Goal: Task Accomplishment & Management: Use online tool/utility

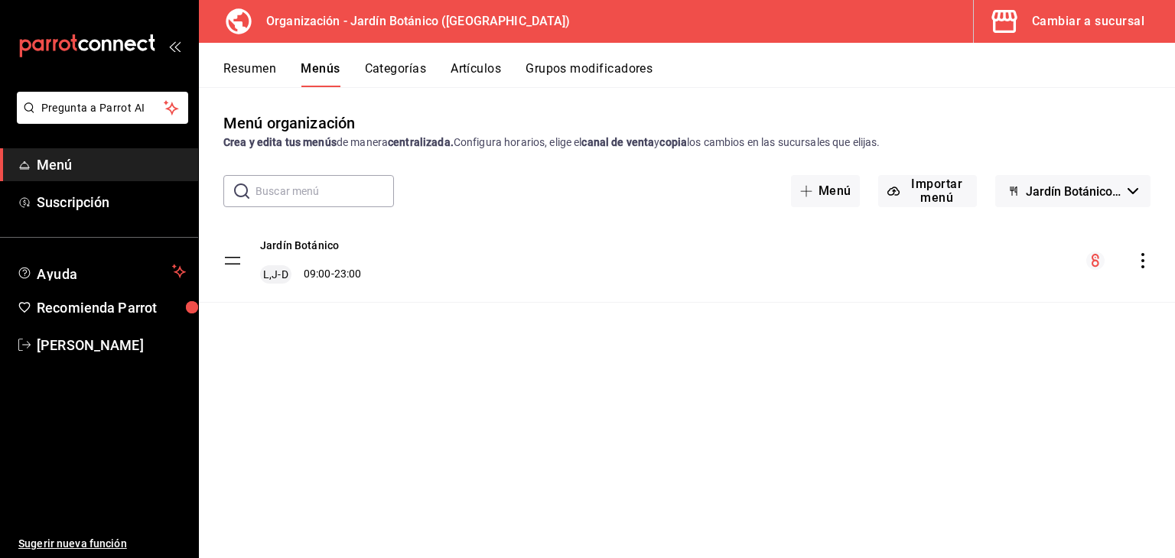
click at [479, 69] on button "Artículos" at bounding box center [475, 74] width 50 height 26
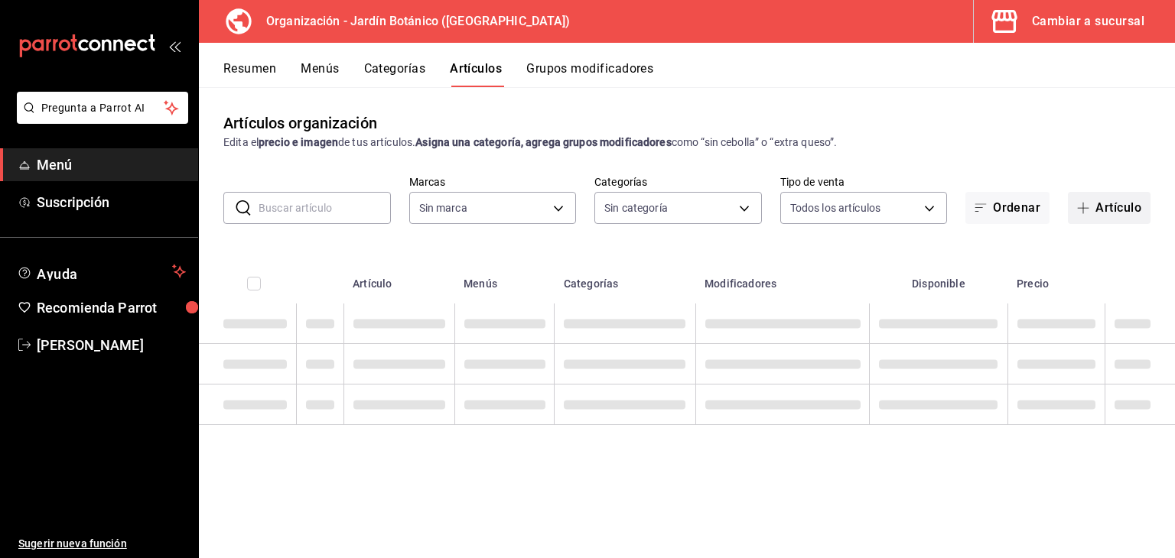
click at [1116, 209] on button "Artículo" at bounding box center [1108, 208] width 83 height 32
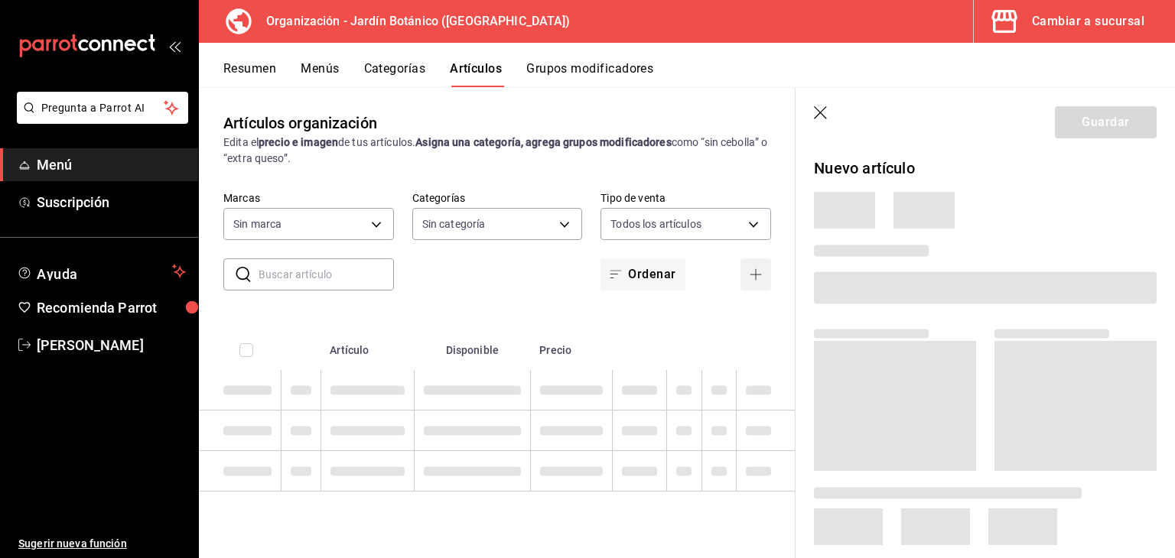
click at [1116, 209] on main "Artículos organización Edita el precio e imagen de tus artículos. Asigna una ca…" at bounding box center [687, 322] width 976 height 471
type input "6d1b2986-5c25-4092-89b6-089a59526a2d"
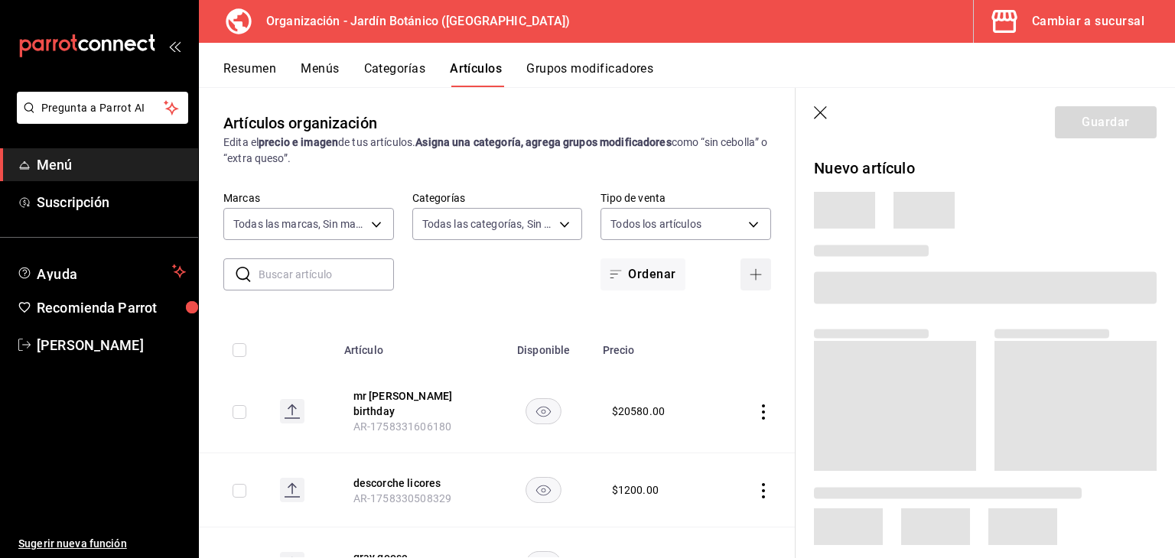
type input "8321d78d-ca8a-4614-a04c-f53c811f7722,4b96edc6-7cc0-4c56-ac22-35b78c4b3f72,ff85e…"
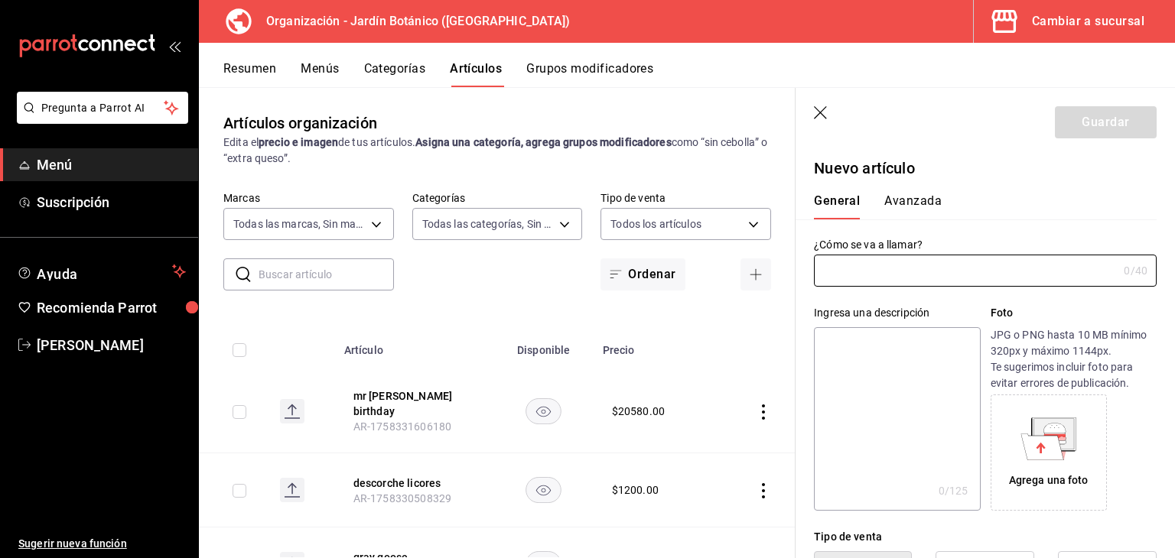
type input "AR-1758338446216"
click at [896, 261] on input "text" at bounding box center [966, 270] width 304 height 31
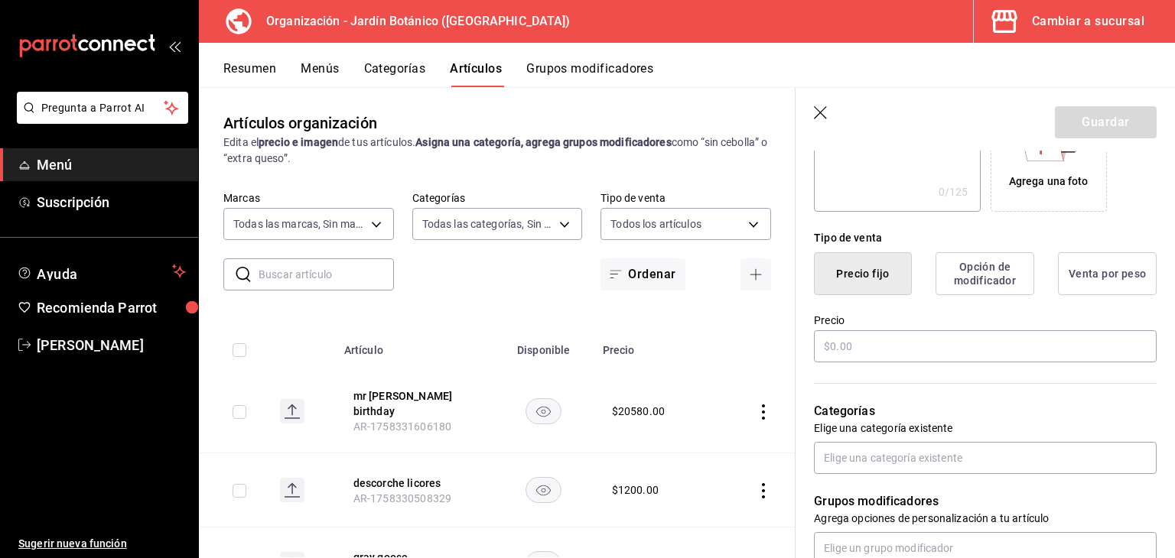
scroll to position [300, 0]
type input "hora extra evento"
click at [984, 350] on input "text" at bounding box center [985, 346] width 343 height 32
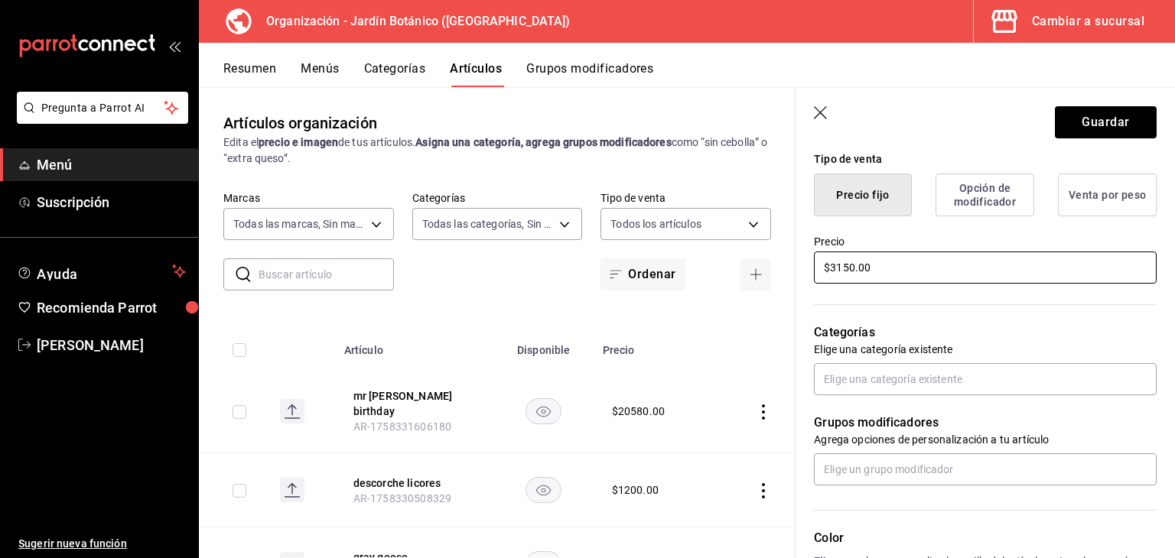
scroll to position [376, 0]
type input "$3150.00"
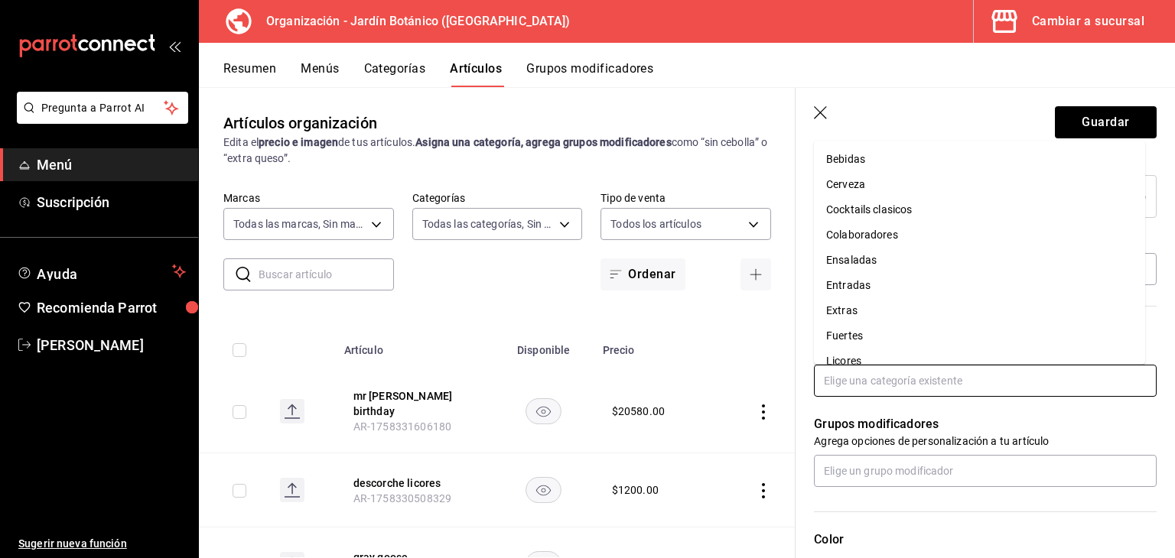
click at [916, 392] on input "text" at bounding box center [985, 381] width 343 height 32
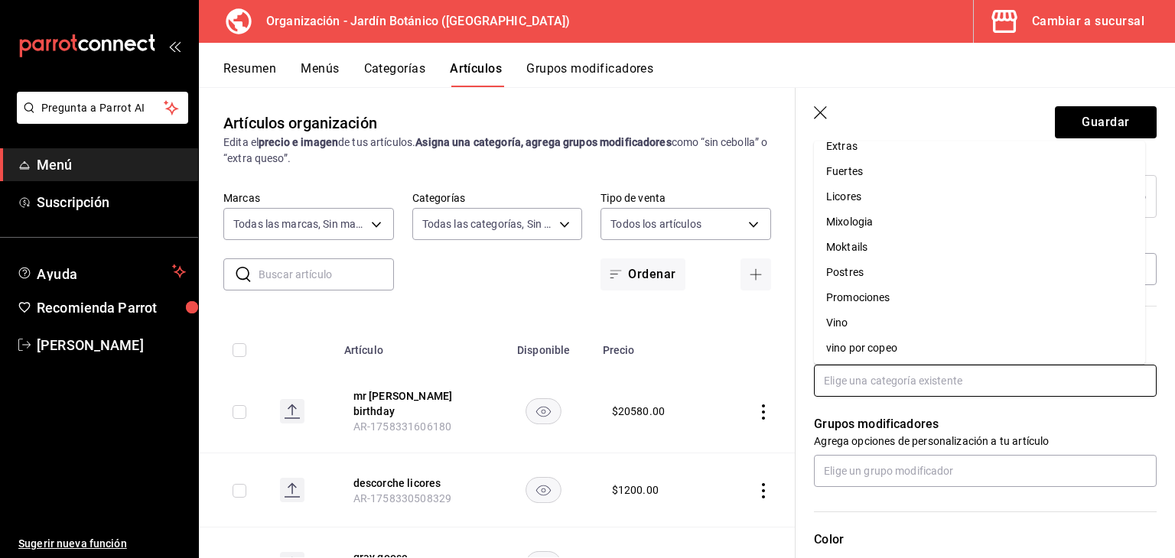
scroll to position [167, 0]
click at [850, 291] on li "Promociones" at bounding box center [979, 294] width 331 height 25
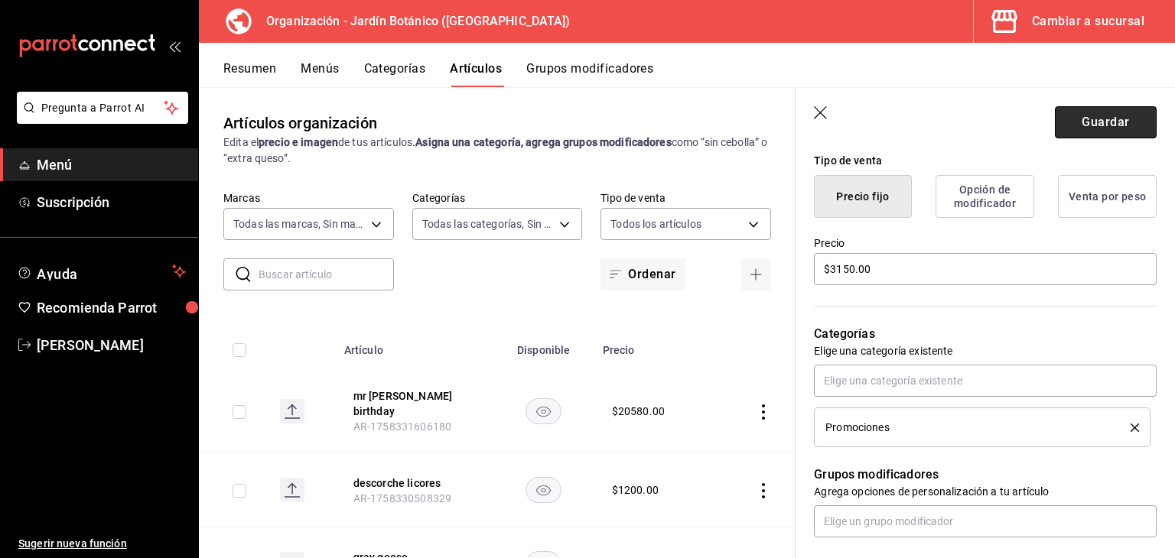
click at [1074, 117] on button "Guardar" at bounding box center [1105, 122] width 102 height 32
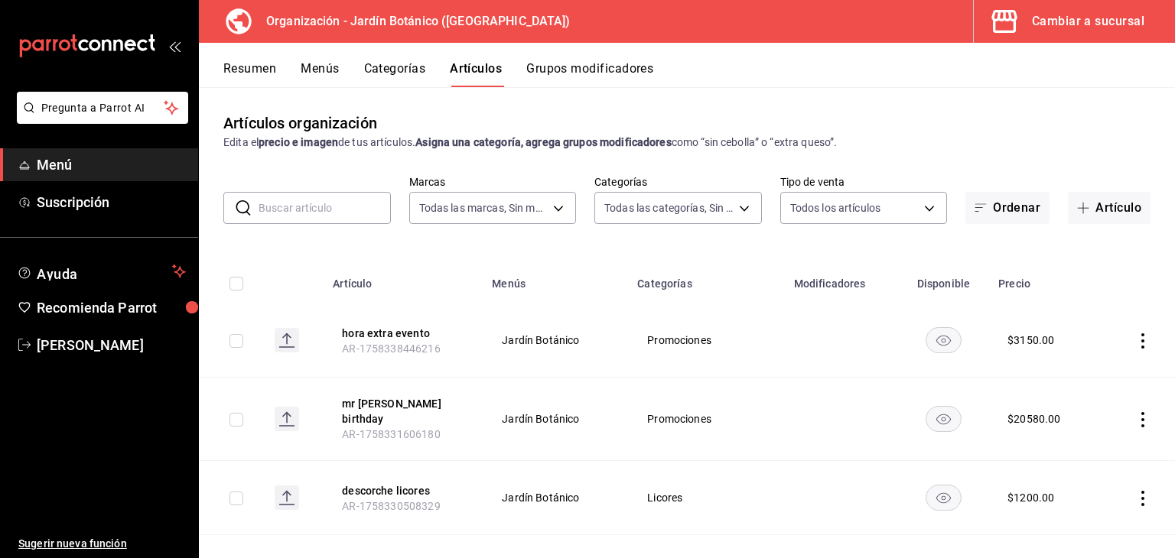
click at [327, 67] on button "Menús" at bounding box center [320, 74] width 38 height 26
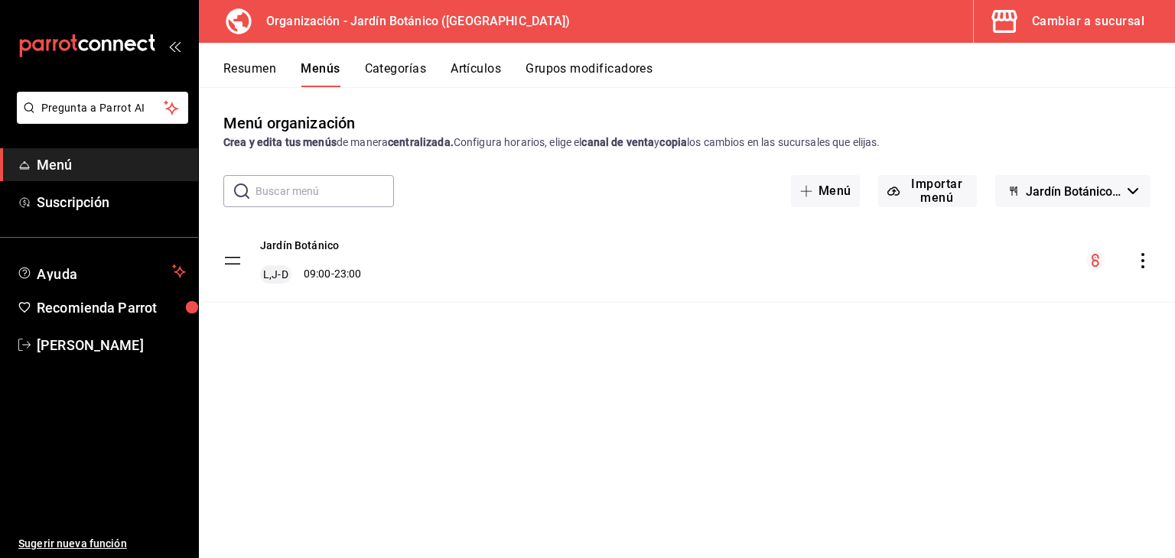
click at [1144, 259] on icon "actions" at bounding box center [1142, 260] width 15 height 15
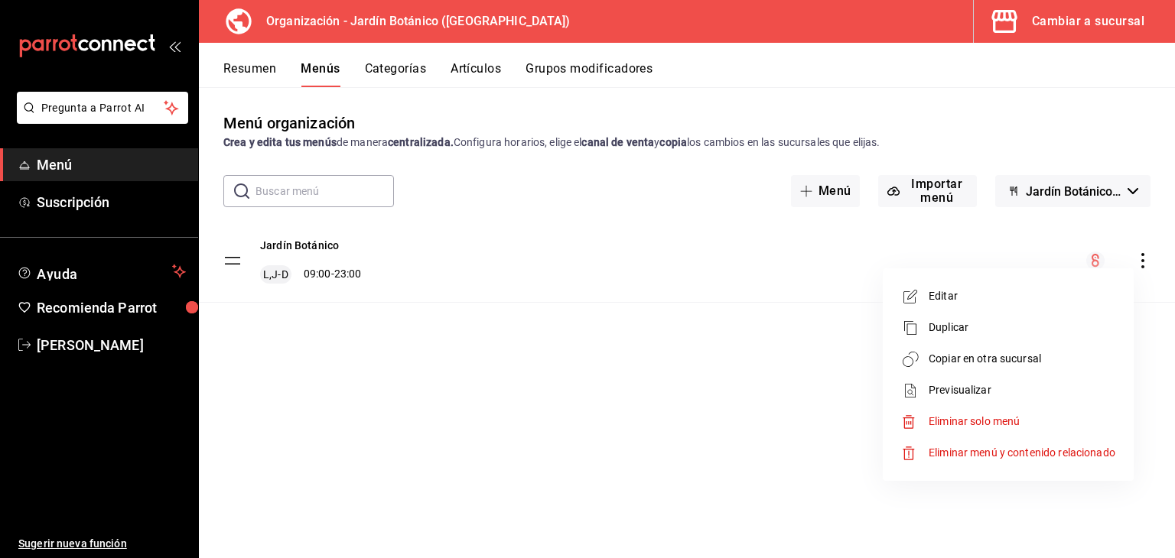
click at [976, 356] on span "Copiar en otra sucursal" at bounding box center [1021, 359] width 187 height 16
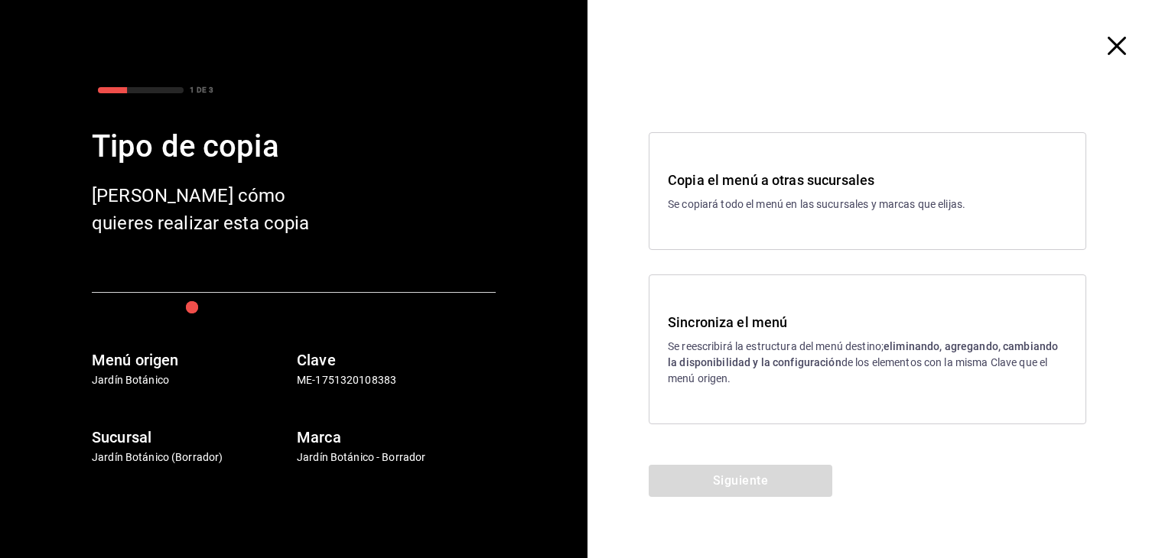
click at [704, 316] on h3 "Sincroniza el menú" at bounding box center [867, 322] width 399 height 21
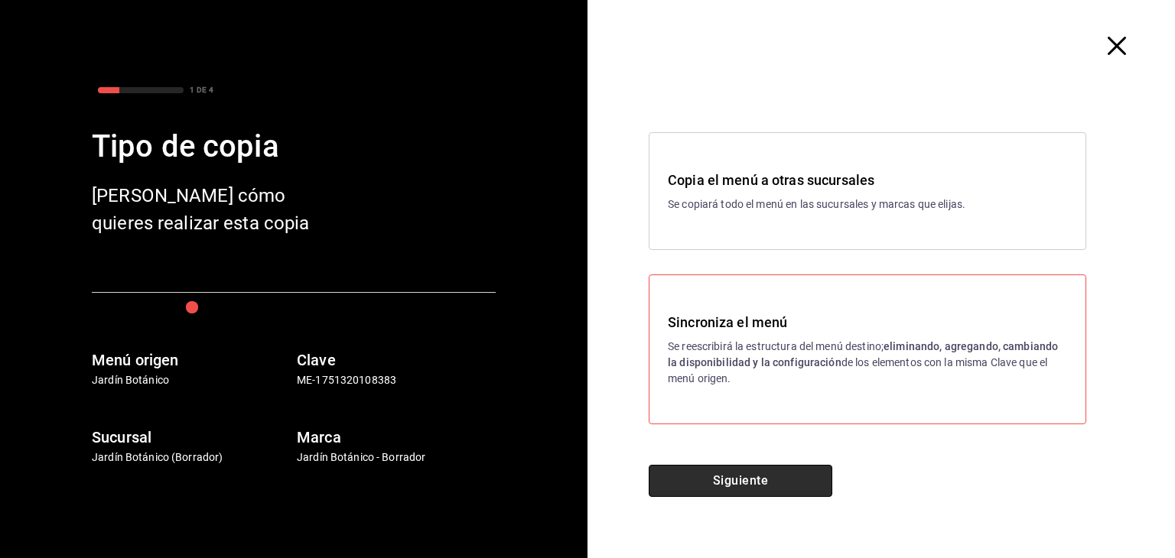
click at [684, 485] on button "Siguiente" at bounding box center [740, 481] width 184 height 32
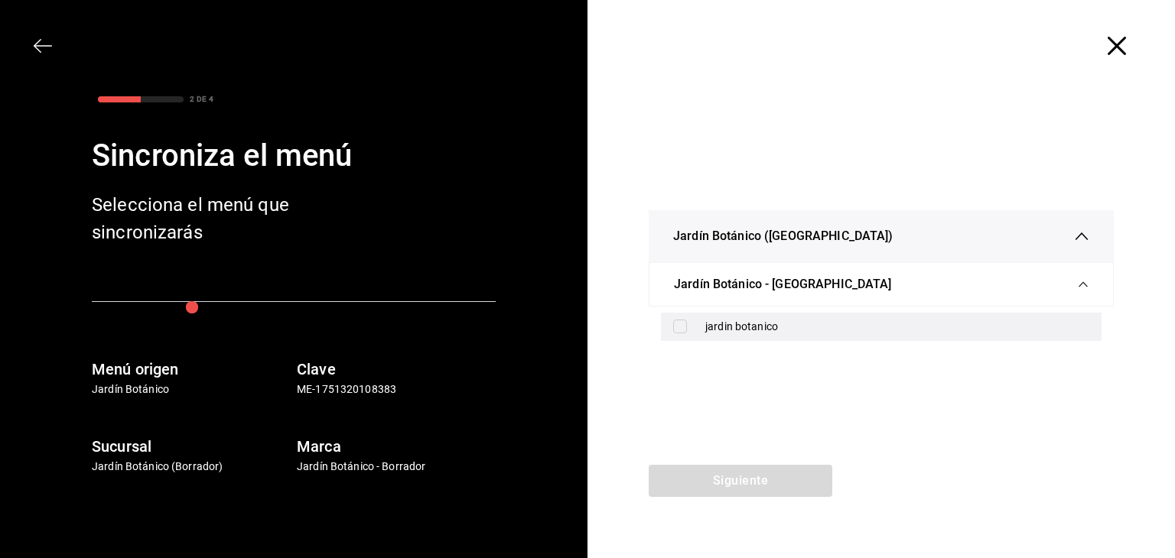
click at [675, 328] on input "checkbox" at bounding box center [680, 327] width 14 height 14
checkbox input "true"
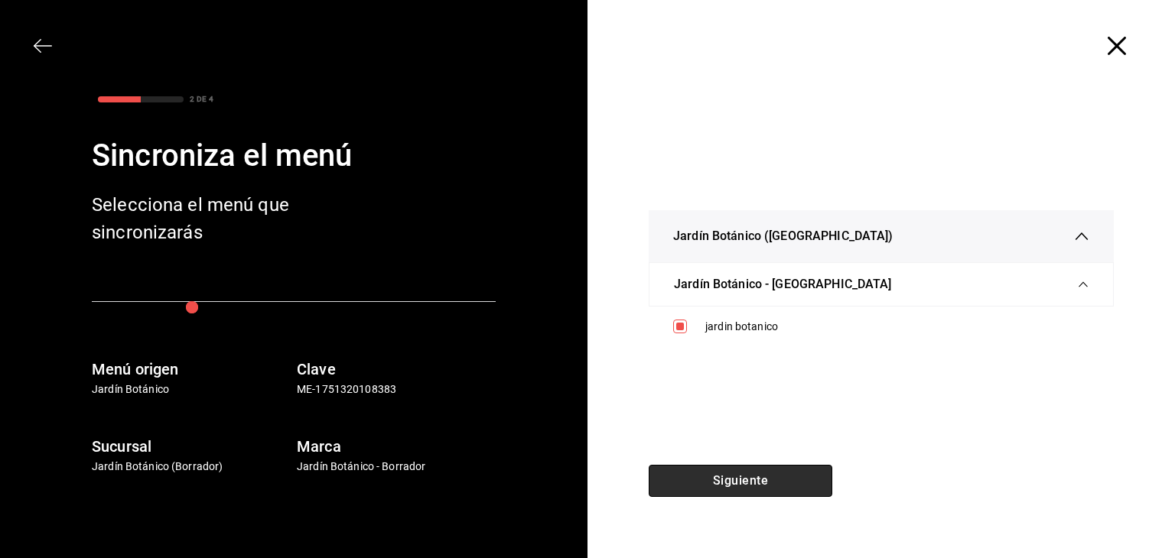
click at [708, 475] on button "Siguiente" at bounding box center [740, 481] width 184 height 32
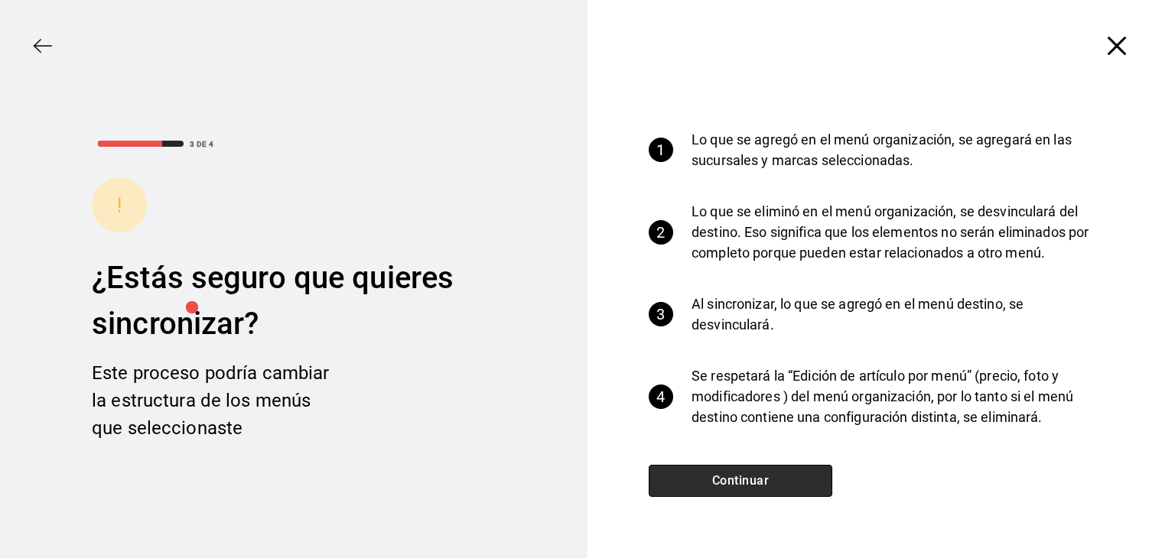
click at [708, 475] on button "Continuar" at bounding box center [740, 481] width 184 height 32
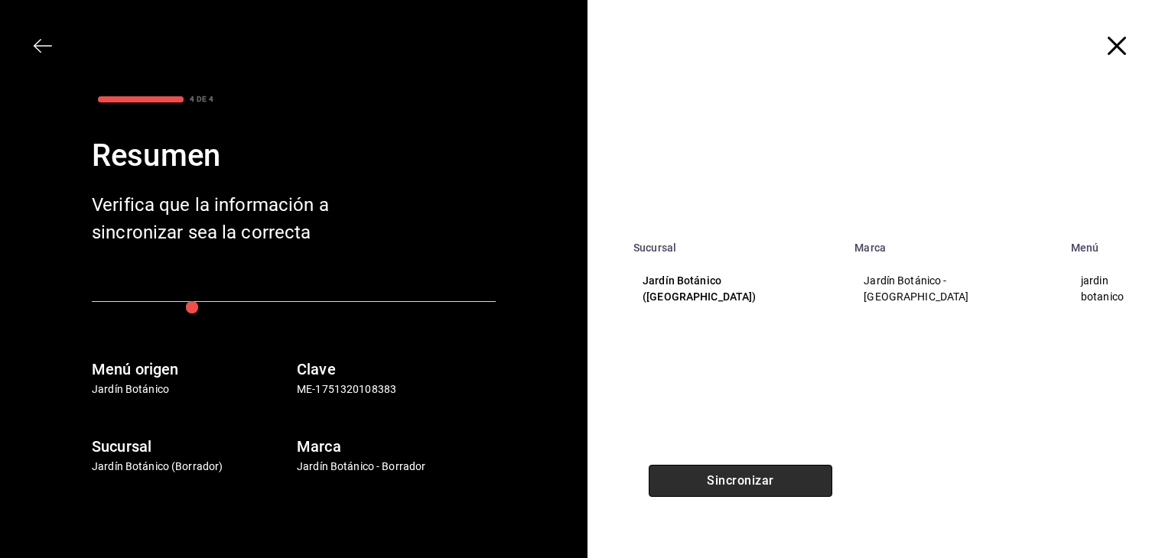
click at [708, 475] on button "Sincronizar" at bounding box center [740, 481] width 184 height 32
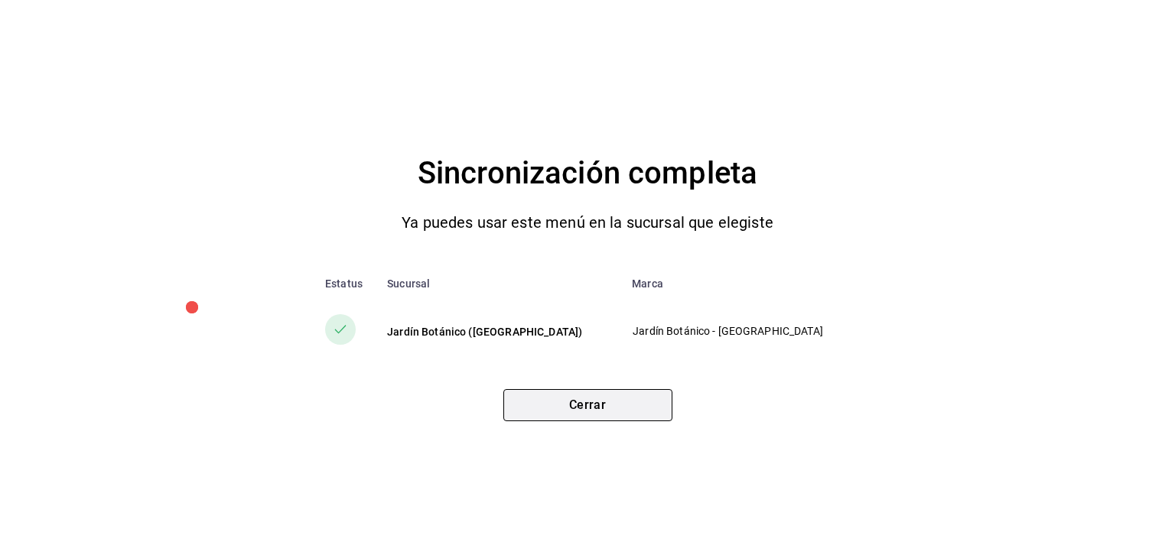
click at [612, 412] on button "Cerrar" at bounding box center [587, 405] width 169 height 32
